Goal: Information Seeking & Learning: Learn about a topic

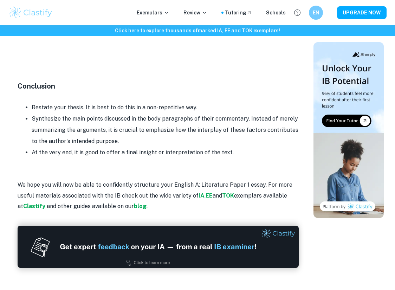
scroll to position [870, 0]
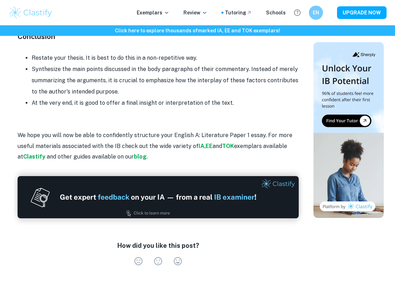
scroll to position [1048, 0]
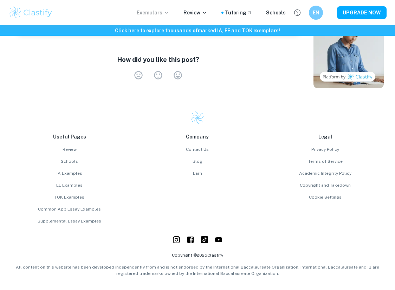
click at [165, 11] on p "Exemplars" at bounding box center [153, 13] width 33 height 8
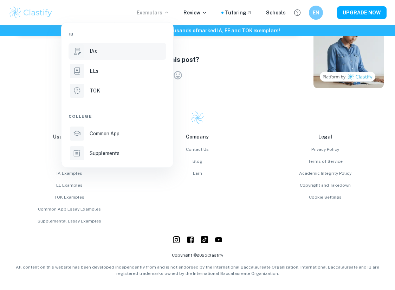
click at [121, 53] on div "IAs" at bounding box center [127, 51] width 75 height 8
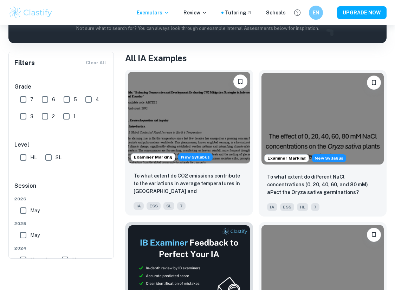
scroll to position [62, 0]
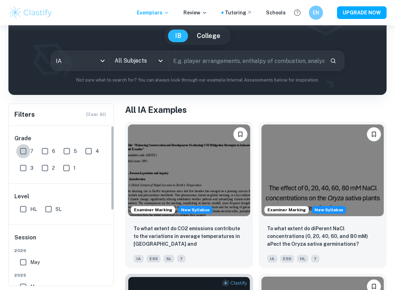
click at [28, 156] on input "7" at bounding box center [23, 151] width 14 height 14
checkbox input "true"
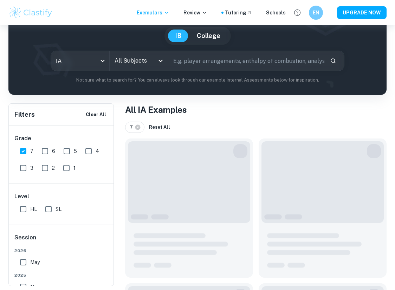
scroll to position [78, 0]
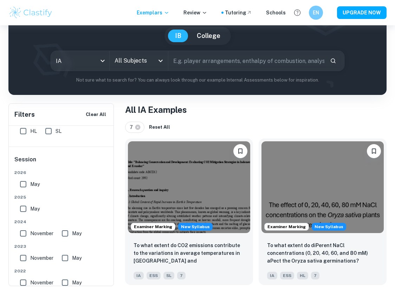
click at [50, 135] on input "SL" at bounding box center [48, 131] width 14 height 14
checkbox input "true"
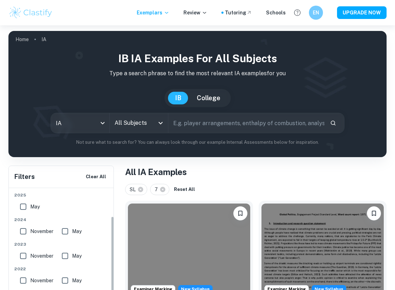
scroll to position [142, 0]
click at [187, 127] on input "text" at bounding box center [246, 123] width 156 height 20
click at [154, 127] on div "All Subjects" at bounding box center [139, 123] width 58 height 20
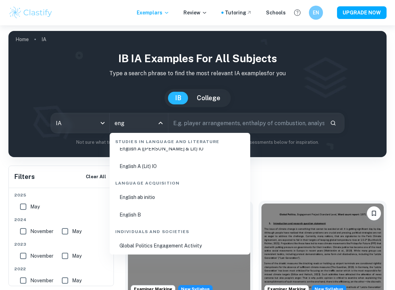
scroll to position [0, 0]
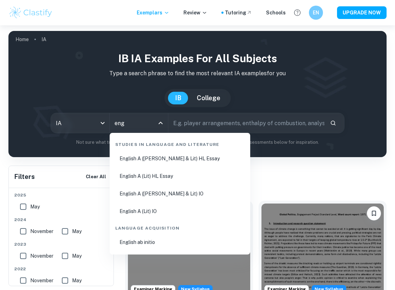
click at [176, 155] on li "English A (Lang & Lit) HL Essay" at bounding box center [179, 158] width 135 height 16
type input "English A (Lang & Lit) HL Essay"
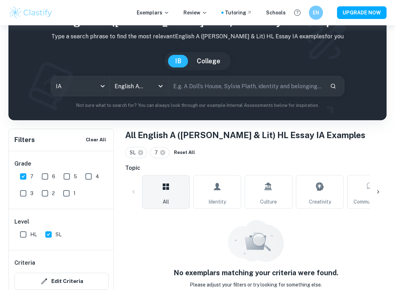
scroll to position [54, 0]
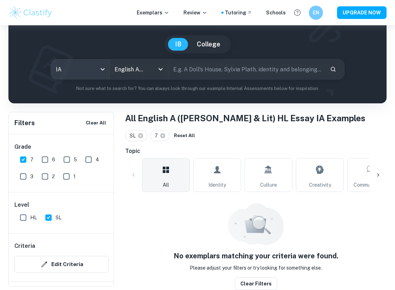
click at [102, 70] on body "We value your privacy We use cookies to enhance your browsing experience, serve…" at bounding box center [197, 117] width 395 height 290
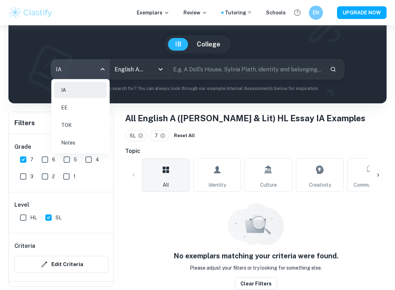
click at [182, 88] on div at bounding box center [197, 145] width 395 height 290
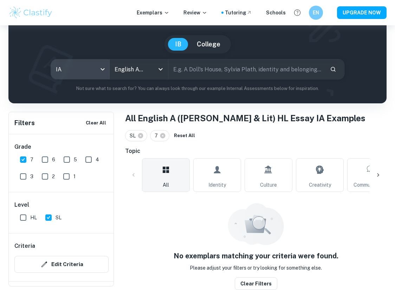
click at [46, 215] on input "SL" at bounding box center [48, 217] width 14 height 14
checkbox input "false"
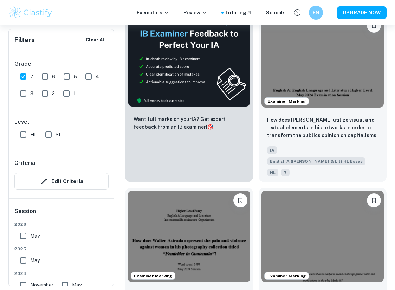
scroll to position [417, 0]
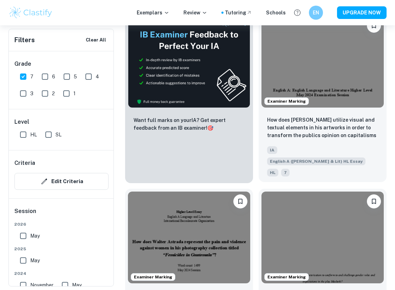
click at [317, 32] on img at bounding box center [322, 62] width 122 height 92
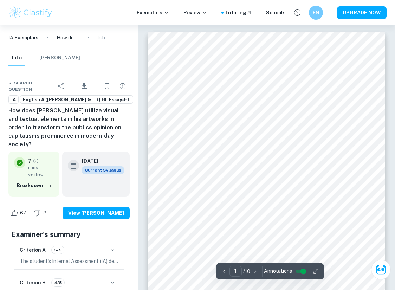
scroll to position [349, 0]
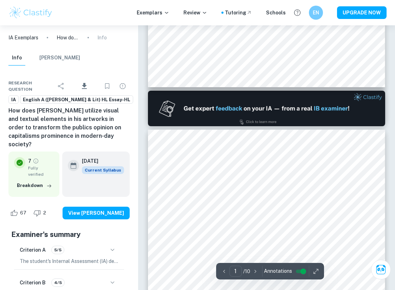
type input "2"
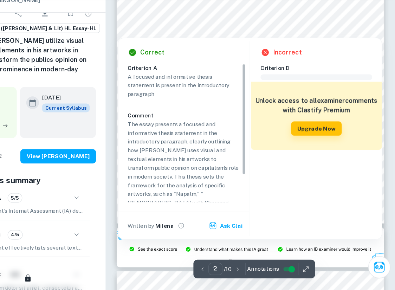
scroll to position [458, 0]
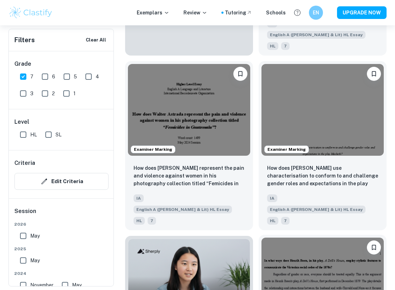
scroll to position [450, 0]
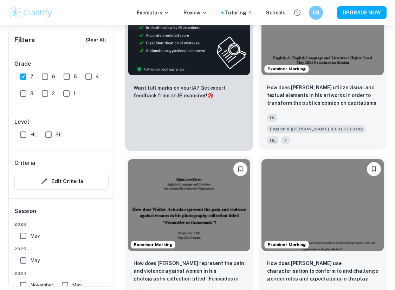
click at [331, 39] on img at bounding box center [322, 29] width 122 height 92
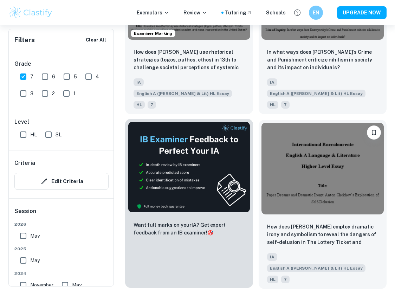
scroll to position [1991, 0]
